Goal: Find contact information: Find contact information

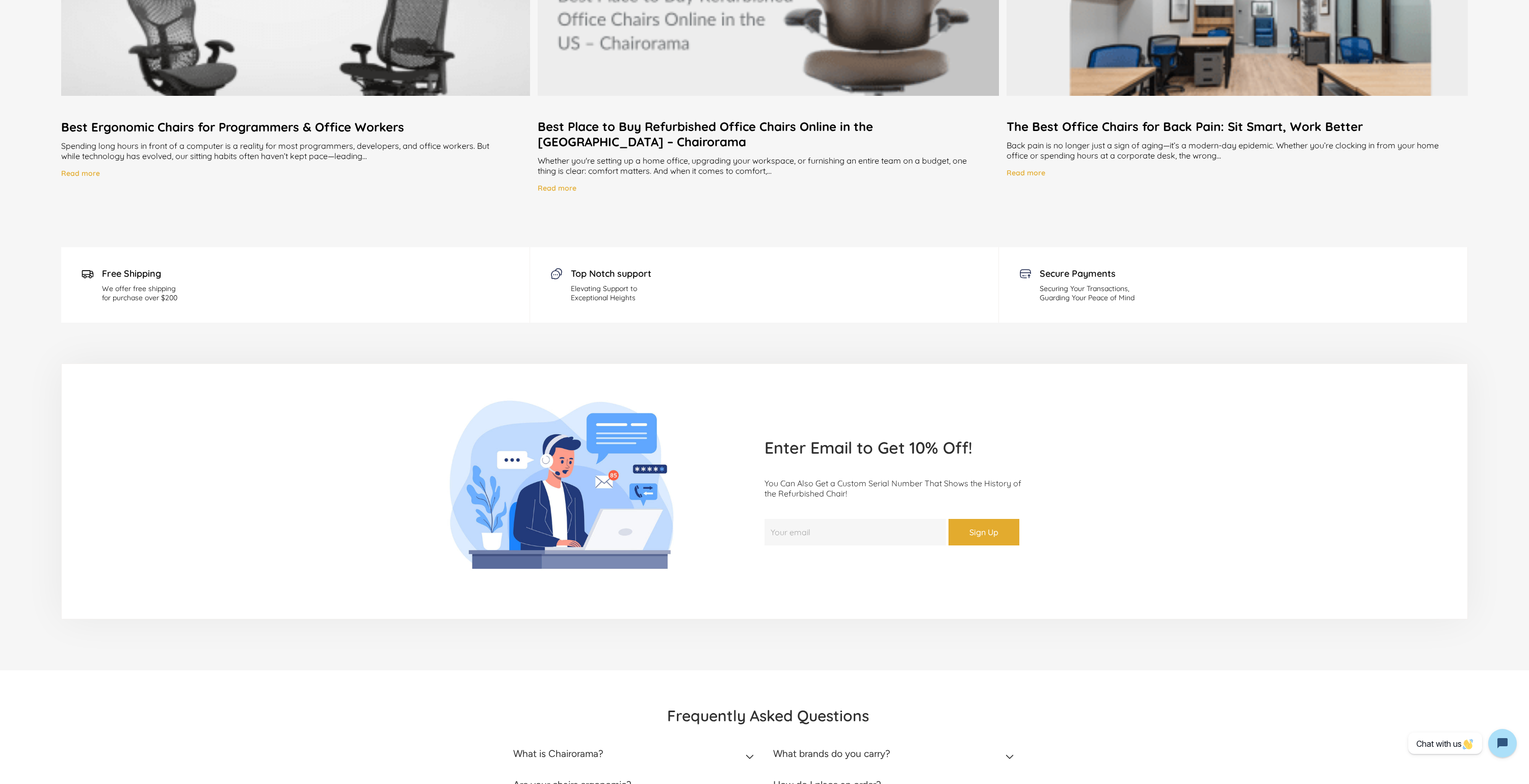
scroll to position [2300, 0]
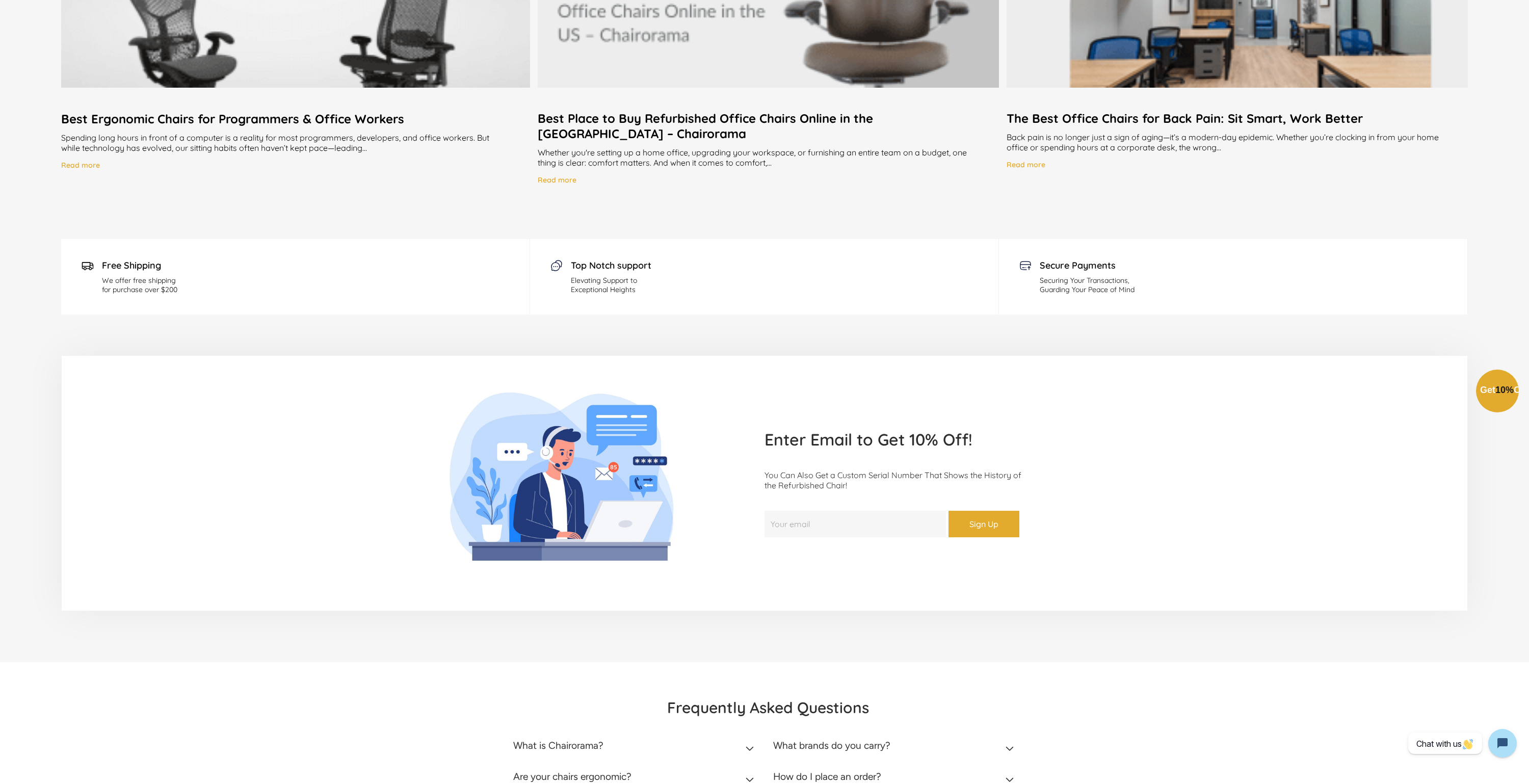
click at [445, 347] on div "Close dialog Exclusive Offer: Enjoy 10% Off! Get Your Coupon Code Now. Sign up …" at bounding box center [764, 391] width 1529 height 784
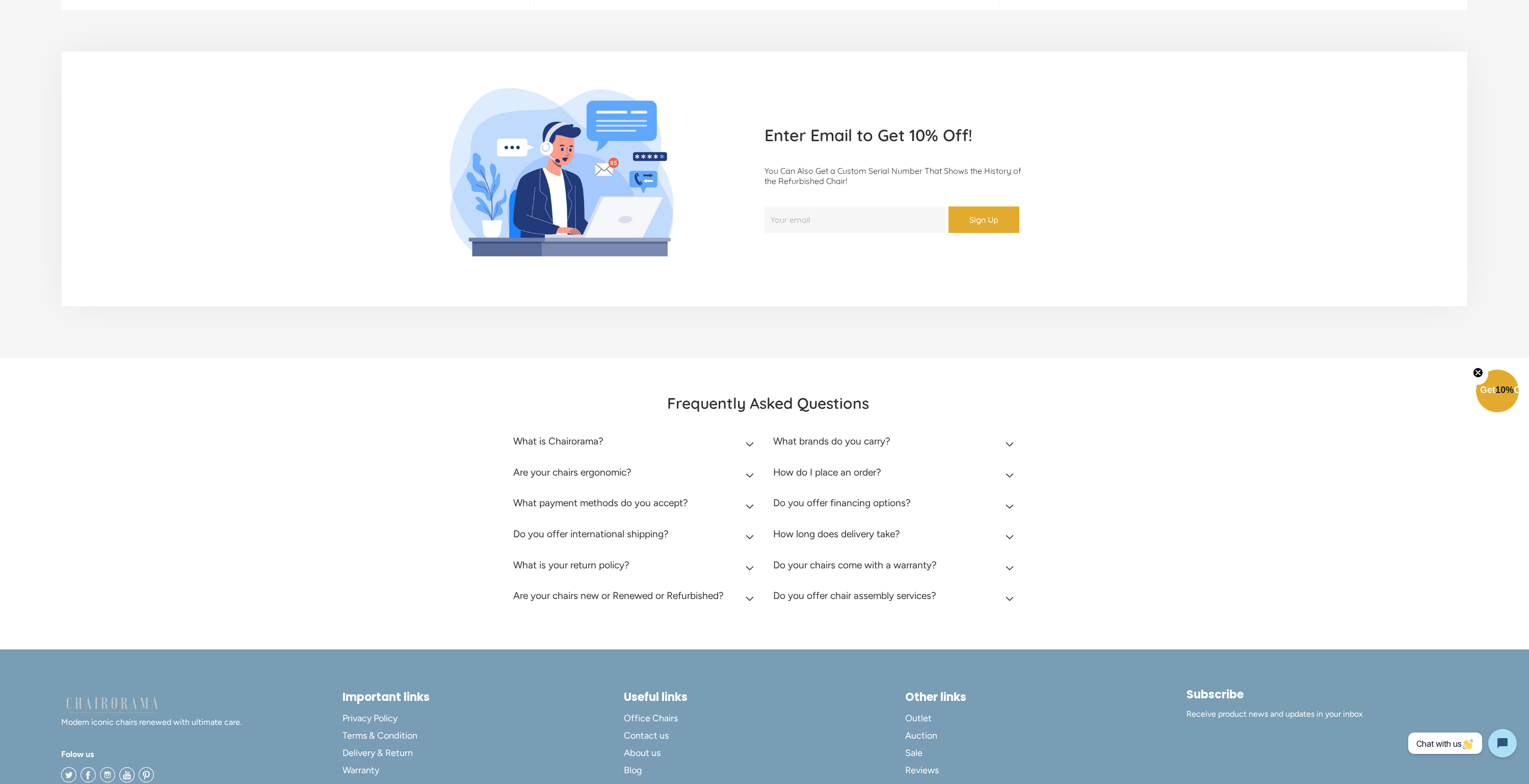
scroll to position [2668, 0]
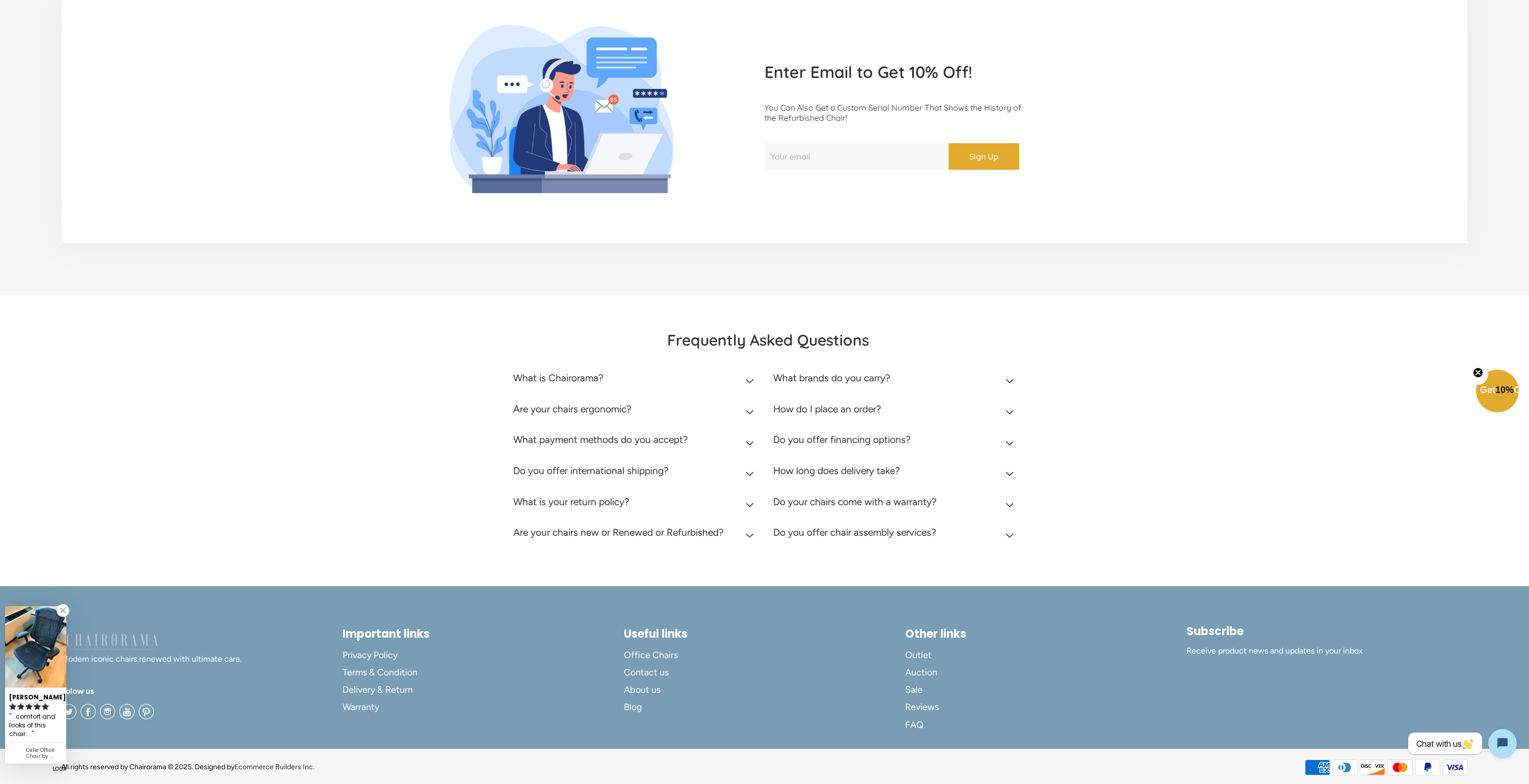
click at [62, 611] on link at bounding box center [62, 610] width 12 height 12
click at [640, 666] on span "Contact us" at bounding box center [646, 672] width 45 height 12
